Goal: Transaction & Acquisition: Subscribe to service/newsletter

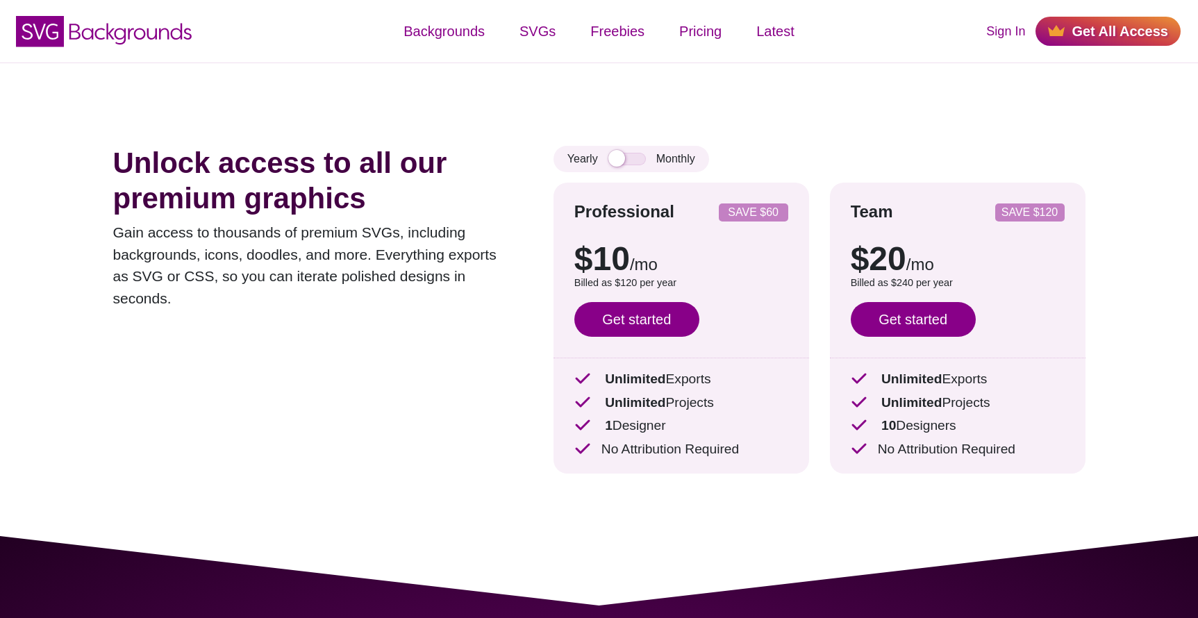
click at [643, 160] on input "checkbox" at bounding box center [627, 159] width 38 height 13
checkbox input "true"
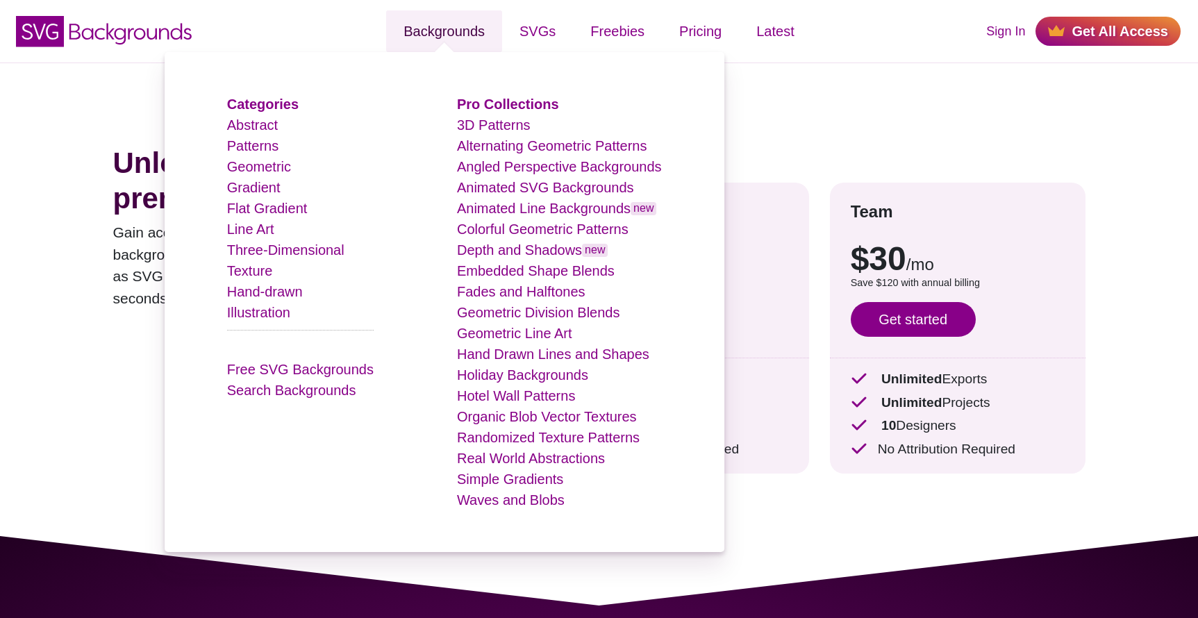
click at [453, 24] on link "Backgrounds" at bounding box center [444, 31] width 116 height 42
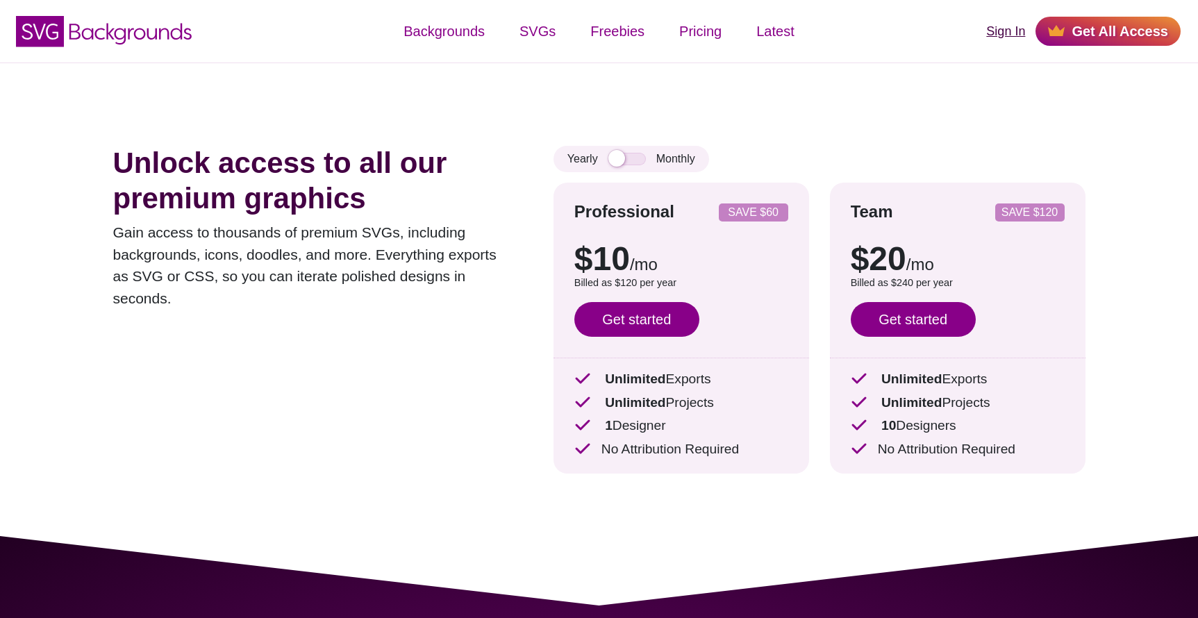
click at [1010, 33] on link "Sign In" at bounding box center [1005, 31] width 39 height 19
